Goal: Communication & Community: Answer question/provide support

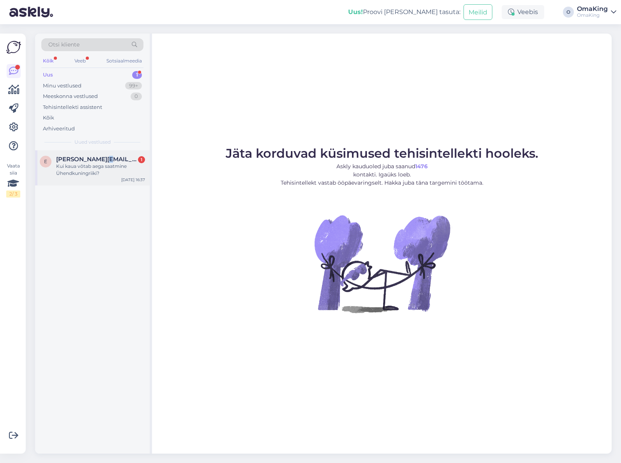
click at [103, 158] on font "[PERSON_NAME][EMAIL_ADDRESS][DOMAIN_NAME]" at bounding box center [135, 158] width 158 height 7
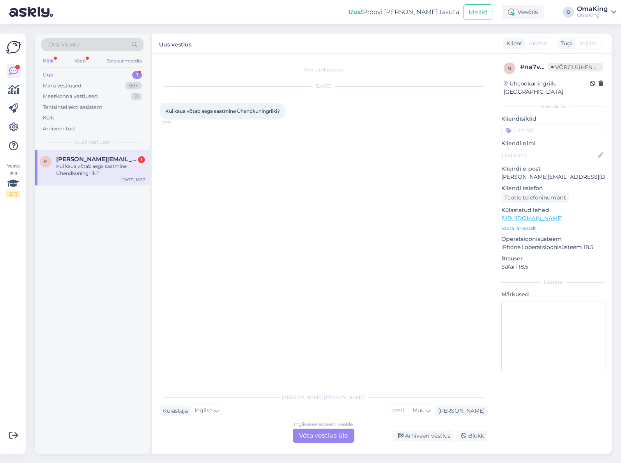
click at [315, 432] on font "Võta vestlus üle" at bounding box center [323, 434] width 49 height 7
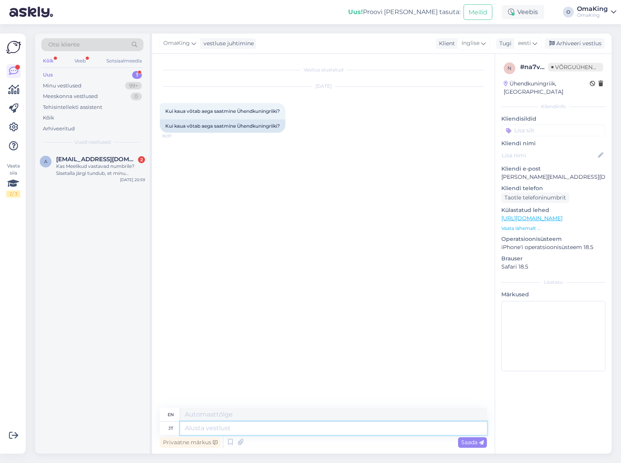
click at [189, 428] on textarea at bounding box center [333, 427] width 307 height 13
type textarea "Te"
type textarea "T"
type textarea "Tere,"
type textarea "Hello"
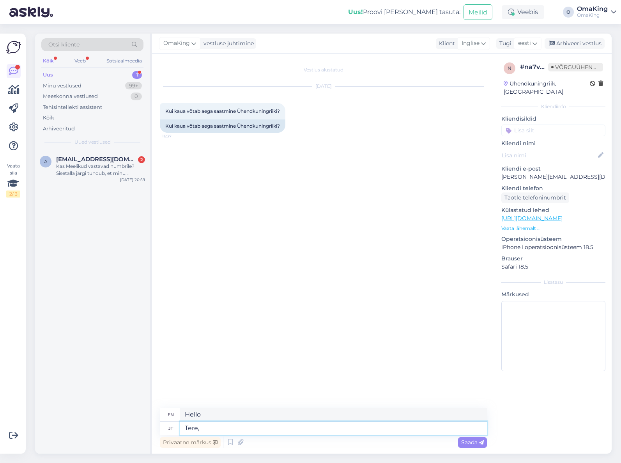
type textarea "Tere,"
type textarea "Hello,"
type textarea "Tere, Omniva"
type textarea "Hello, Omniva"
type textarea "Tere, [PERSON_NAME]"
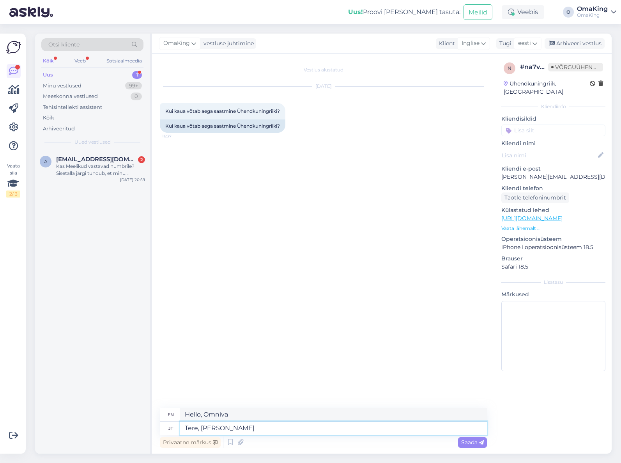
type textarea "Hello, [PERSON_NAME]"
type textarea "Tere, [PERSON_NAME] annab m"
type textarea "Hello, [PERSON_NAME] gives"
type textarea "Tere, [PERSON_NAME] annab meile"
type textarea "Hello, [PERSON_NAME] gives us"
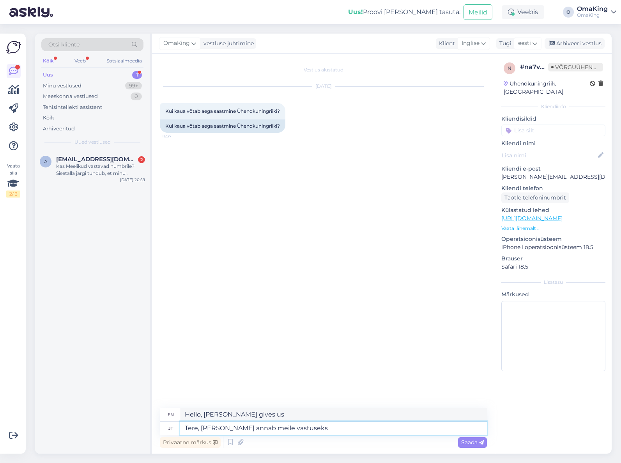
type textarea "Tere, [PERSON_NAME] annab meile vastuseks"
type textarea "Hello, [PERSON_NAME] gives us the answer"
type textarea "[PERSON_NAME], [PERSON_NAME] annab meile vastuseks 5-9 t"
type textarea "Hello, [PERSON_NAME] gives us 5-9 as the answer."
type textarea "[PERSON_NAME], [PERSON_NAME] annab meile vastuseks 5-9 tööpäeva"
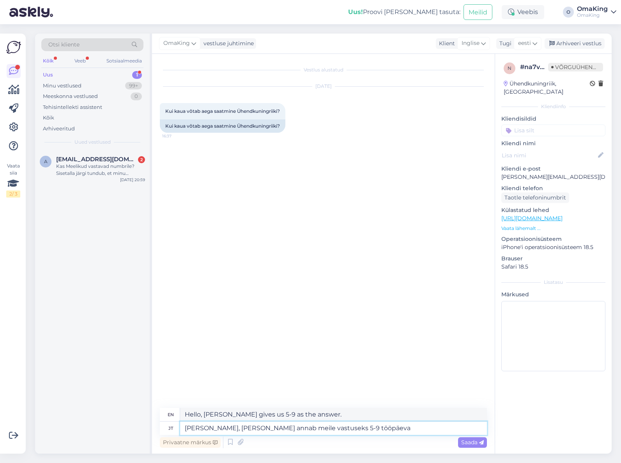
type textarea "Hello, [PERSON_NAME] will give us a response within 5-9 business days."
type textarea "[PERSON_NAME], [PERSON_NAME] annab meile vastuseks 5-9 tööpäeva"
click at [463, 444] on font "Saada" at bounding box center [469, 441] width 16 height 7
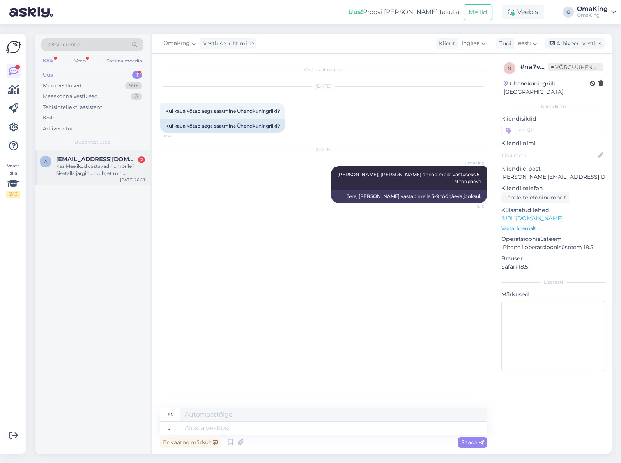
click at [108, 167] on font "Kas Meelikud vastavad numbrile? Sisetalla järgi tundub, et minu tavasuurus 39 j…" at bounding box center [95, 173] width 78 height 20
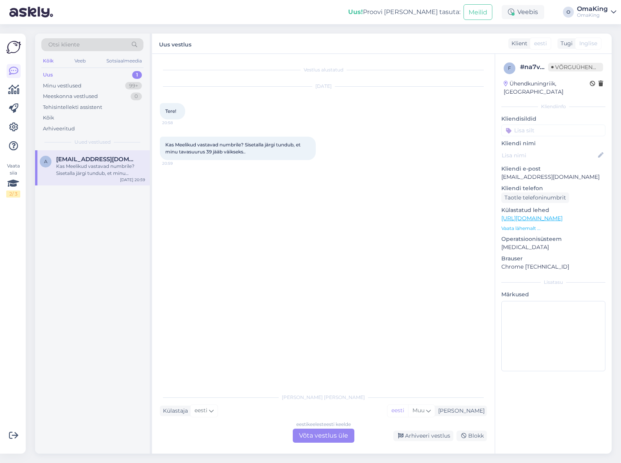
click at [323, 433] on font "Võta vestlus üle" at bounding box center [323, 434] width 49 height 7
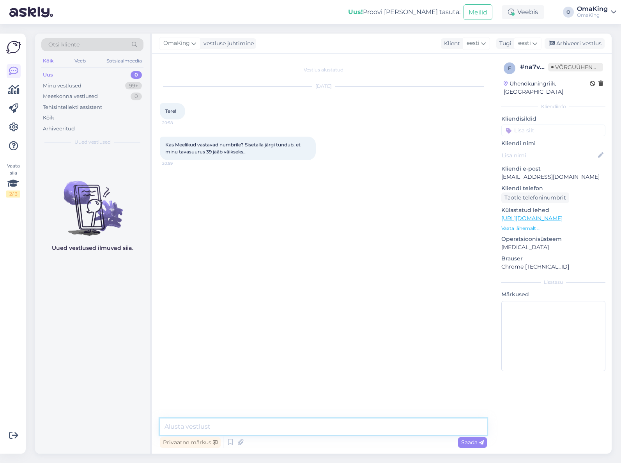
click at [223, 426] on textarea at bounding box center [323, 426] width 327 height 16
type textarea "Tere, kuna tald on selliste äärtega, siis võib [PERSON_NAME] et tavapärasest nu…"
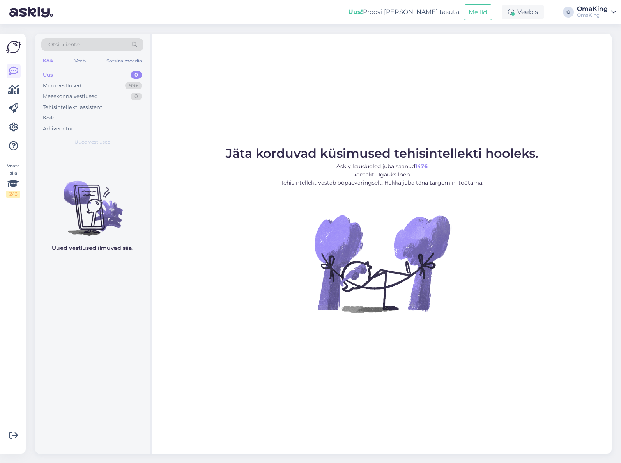
click at [48, 74] on font "Uus" at bounding box center [48, 74] width 10 height 6
click at [56, 85] on font "Minu vestlused" at bounding box center [62, 85] width 39 height 6
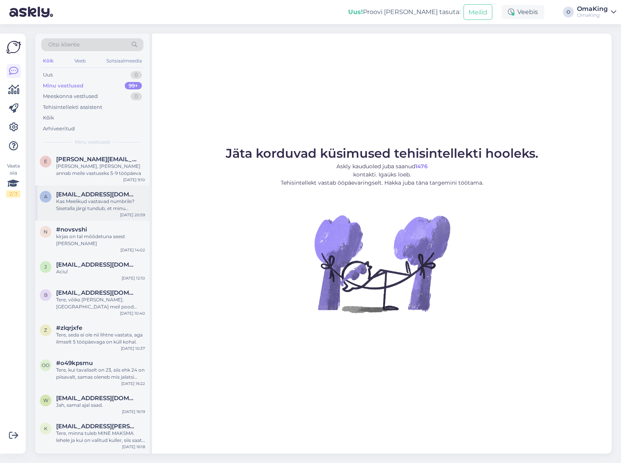
click at [82, 199] on font "Kas Meelikud vastavad numbrile? Sisetalla järgi tundub, et minu tavasuurus 39 j…" at bounding box center [95, 208] width 78 height 20
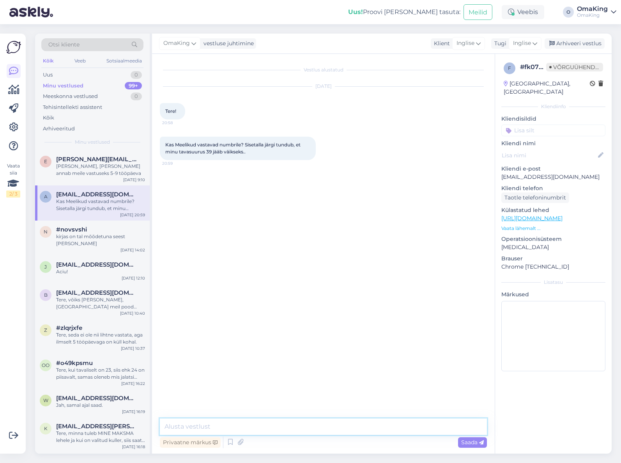
click at [179, 427] on textarea at bounding box center [323, 426] width 327 height 16
type textarea "Tere, kuna tald on äärega, siis võib küll minna tavapärasest suurem number."
click at [460, 443] on div "Saada" at bounding box center [472, 442] width 29 height 11
